Goal: Find specific page/section: Find specific page/section

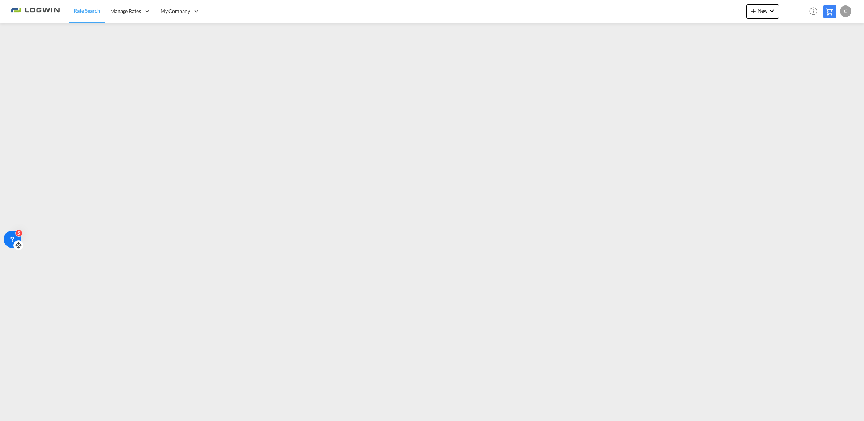
click at [15, 239] on icon at bounding box center [12, 239] width 7 height 7
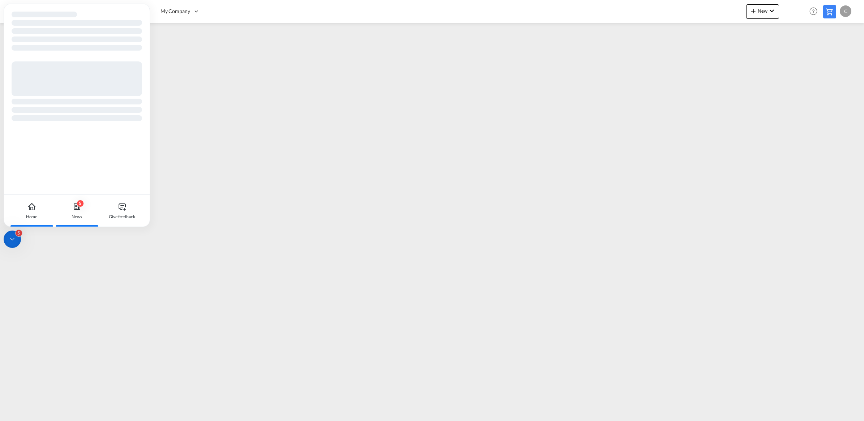
click at [81, 206] on div "5" at bounding box center [80, 203] width 7 height 7
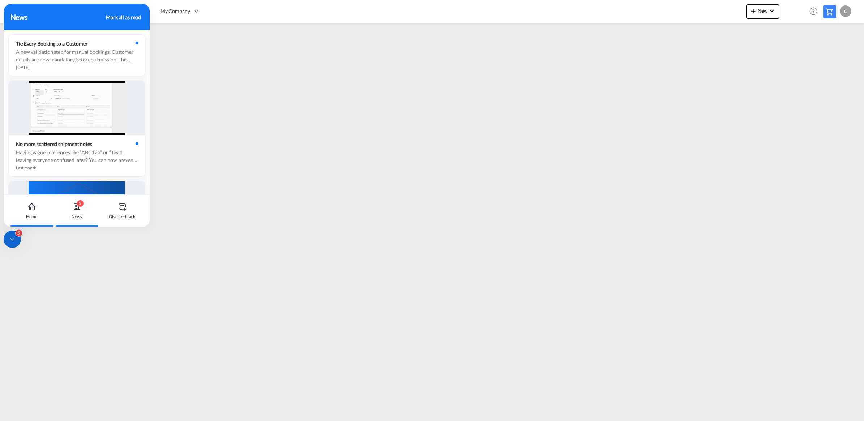
click at [29, 211] on div "Home" at bounding box center [32, 211] width 40 height 32
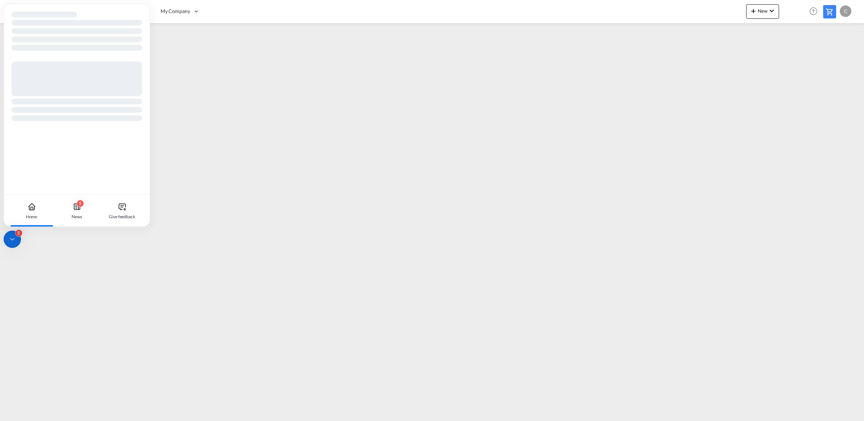
click at [32, 202] on icon at bounding box center [31, 206] width 9 height 9
click at [13, 237] on icon at bounding box center [12, 239] width 7 height 7
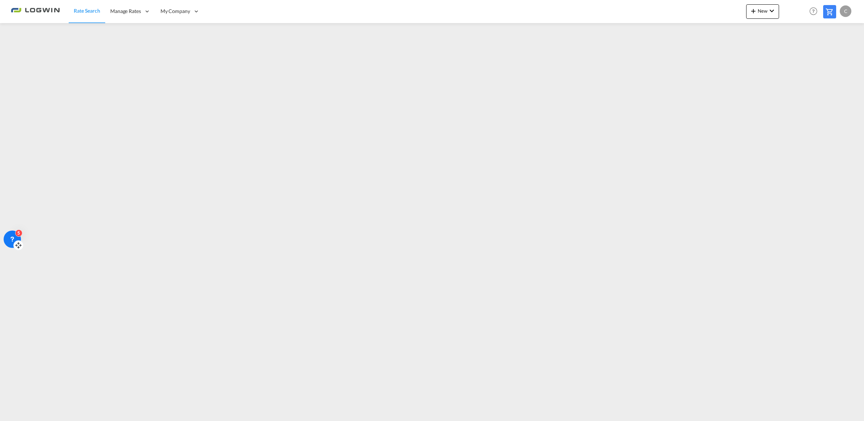
click at [13, 237] on icon at bounding box center [12, 239] width 7 height 7
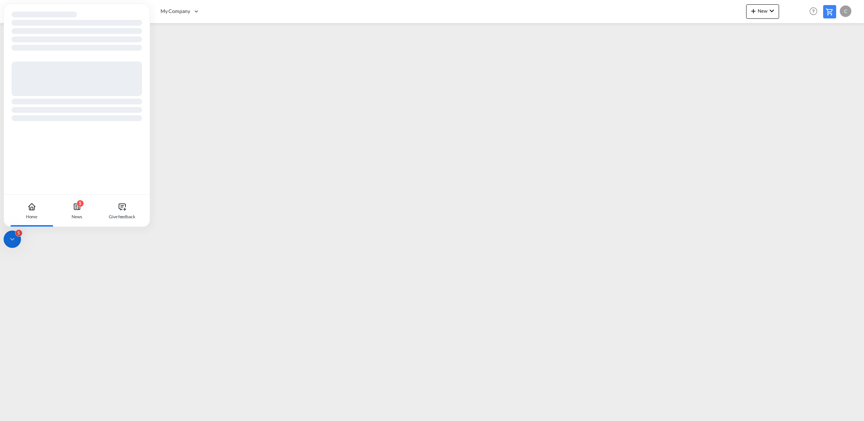
click at [13, 237] on icon at bounding box center [12, 239] width 7 height 7
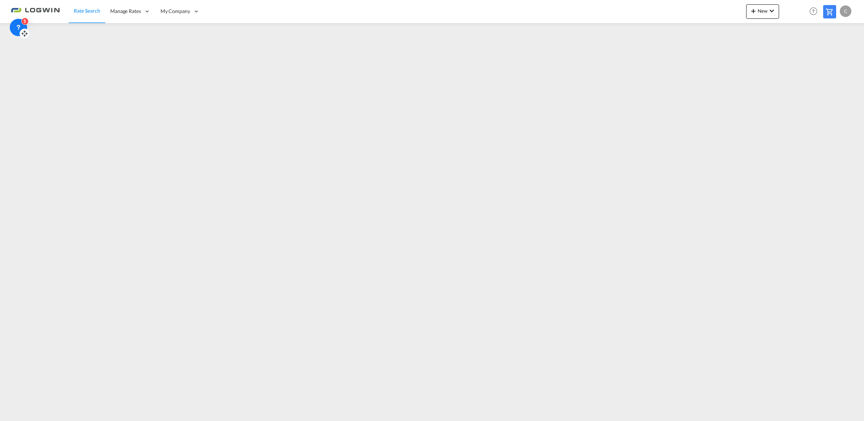
click at [26, 35] on icon at bounding box center [24, 33] width 7 height 7
